Goal: Information Seeking & Learning: Find specific page/section

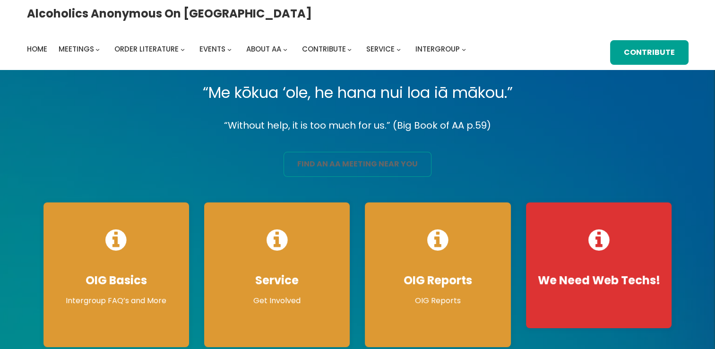
click at [355, 165] on link "find an aa meeting near you" at bounding box center [358, 164] width 148 height 25
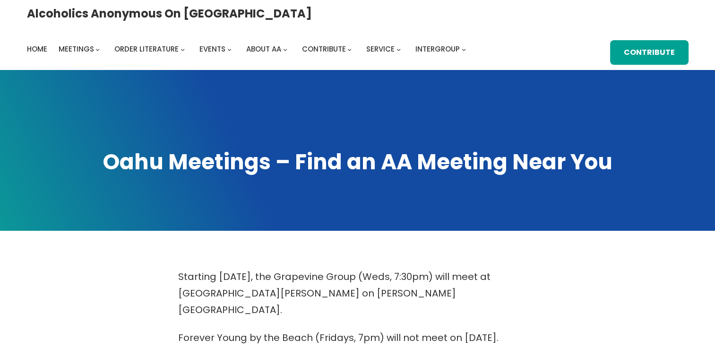
scroll to position [305, 0]
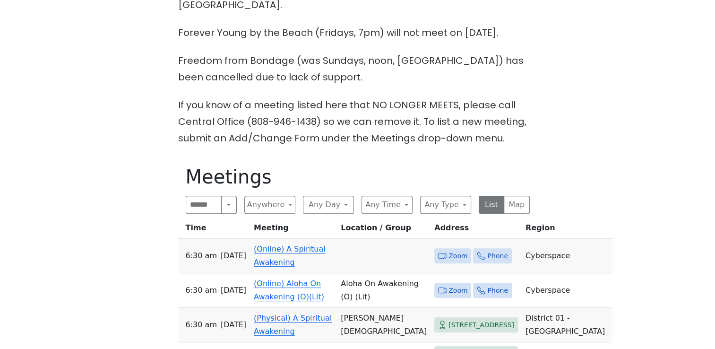
click at [449, 250] on span "Zoom" at bounding box center [458, 256] width 19 height 12
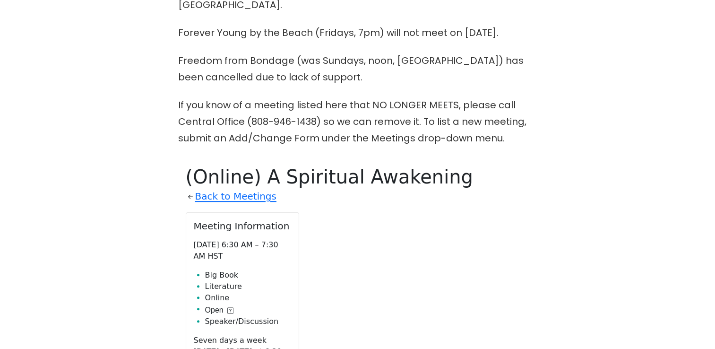
scroll to position [446, 0]
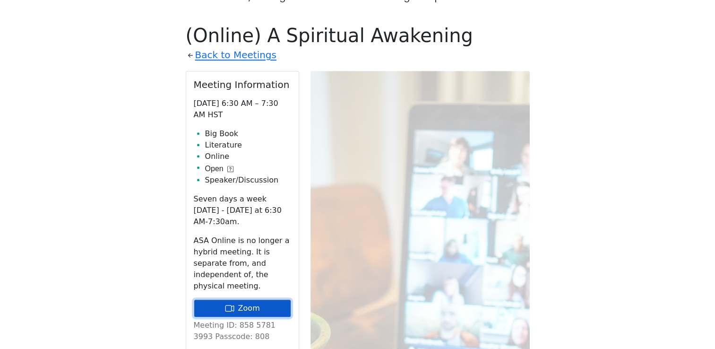
click at [225, 299] on link "Zoom" at bounding box center [242, 308] width 97 height 18
